Goal: Task Accomplishment & Management: Use online tool/utility

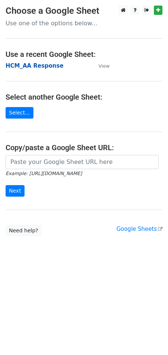
click at [25, 66] on strong "HCM_AA Response" at bounding box center [35, 65] width 58 height 7
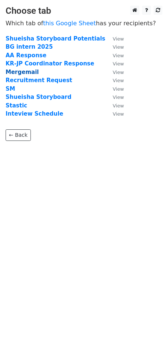
click at [19, 72] on strong "Mergemail" at bounding box center [22, 72] width 33 height 7
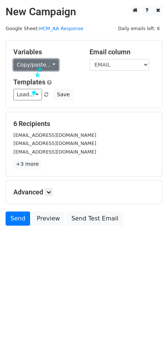
click at [38, 65] on link "Copy/paste..." at bounding box center [35, 65] width 45 height 12
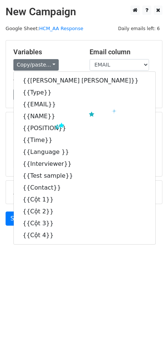
click at [138, 94] on div "Load... Thank you letter TEST CV - WA Onboard HCM CV - CM Interview CM Onboard …" at bounding box center [84, 95] width 152 height 12
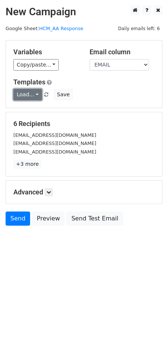
click at [32, 95] on link "Load..." at bounding box center [27, 95] width 29 height 12
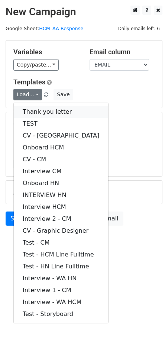
click at [52, 110] on link "Thank you letter" at bounding box center [61, 112] width 94 height 12
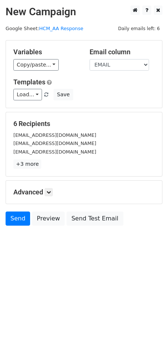
click at [126, 119] on div "6 Recipients johnnyduy88@gmail.com trnmnhlong00@gmail.com vithihuyen2802@gmail.…" at bounding box center [84, 144] width 156 height 64
click at [9, 222] on link "Send" at bounding box center [18, 219] width 25 height 14
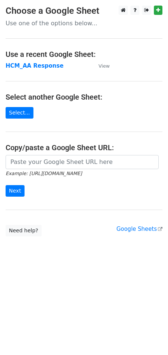
click at [13, 65] on strong "HCM_AA Response" at bounding box center [35, 65] width 58 height 7
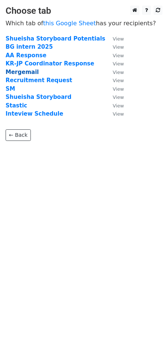
click at [21, 71] on strong "Mergemail" at bounding box center [22, 72] width 33 height 7
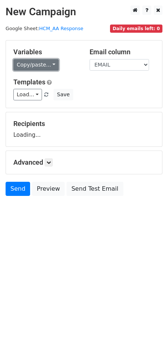
click at [28, 65] on link "Copy/paste..." at bounding box center [35, 65] width 45 height 12
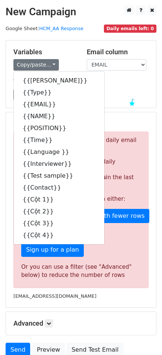
click at [130, 97] on div "Load... Thank you letter TEST CV - WA Onboard HCM CV - CM Interview CM Onboard …" at bounding box center [81, 95] width 146 height 12
